Goal: Task Accomplishment & Management: Manage account settings

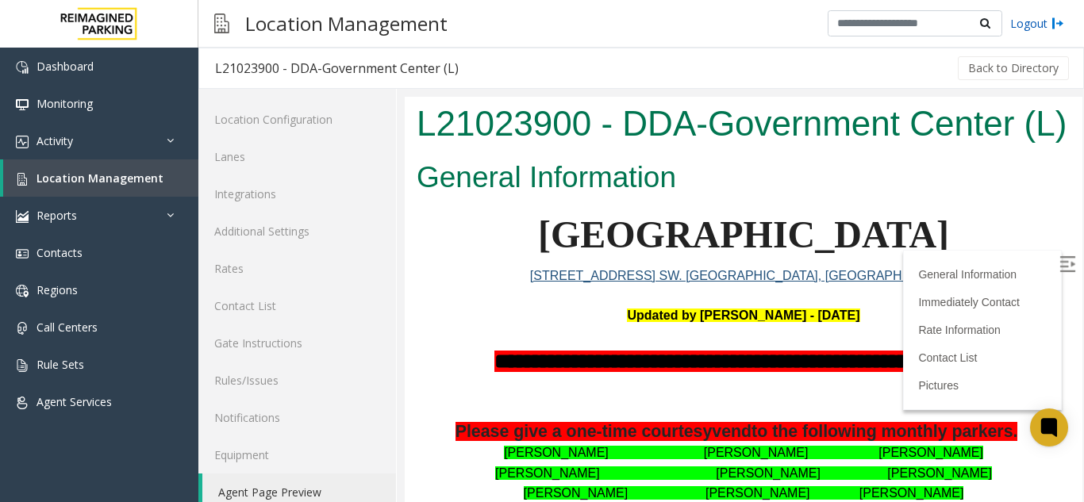
click at [1054, 28] on img at bounding box center [1058, 23] width 13 height 17
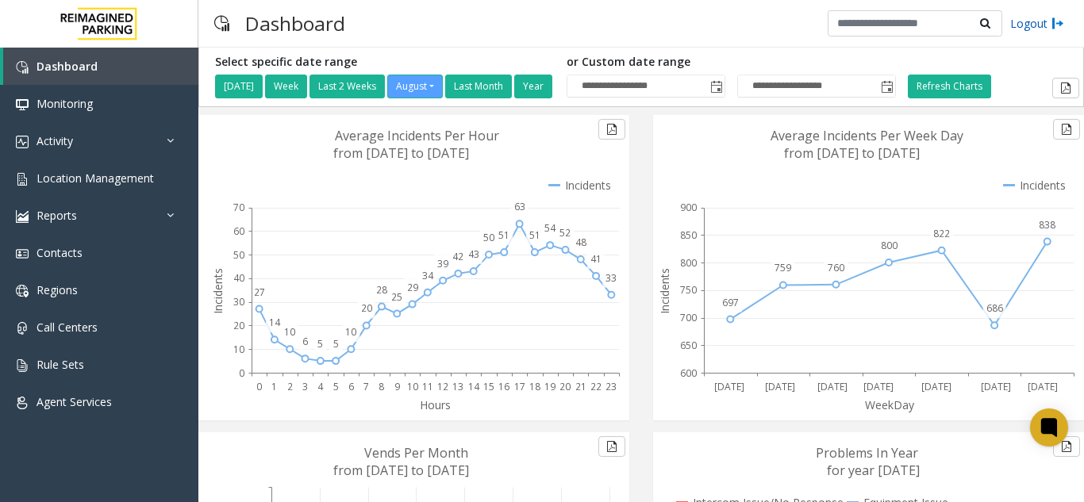
click at [1032, 28] on link "Logout" at bounding box center [1037, 23] width 54 height 17
